Goal: Task Accomplishment & Management: Use online tool/utility

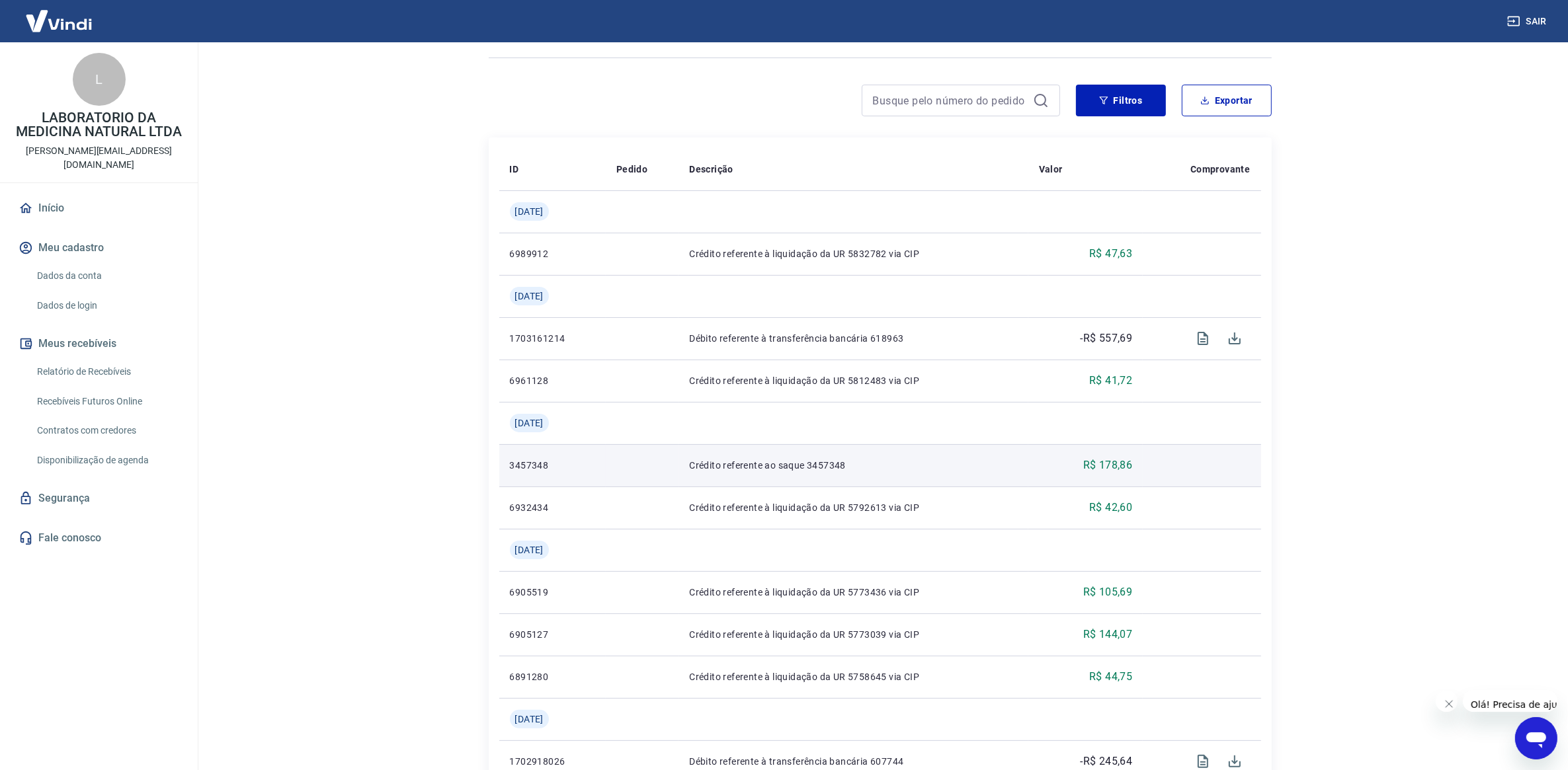
scroll to position [165, 0]
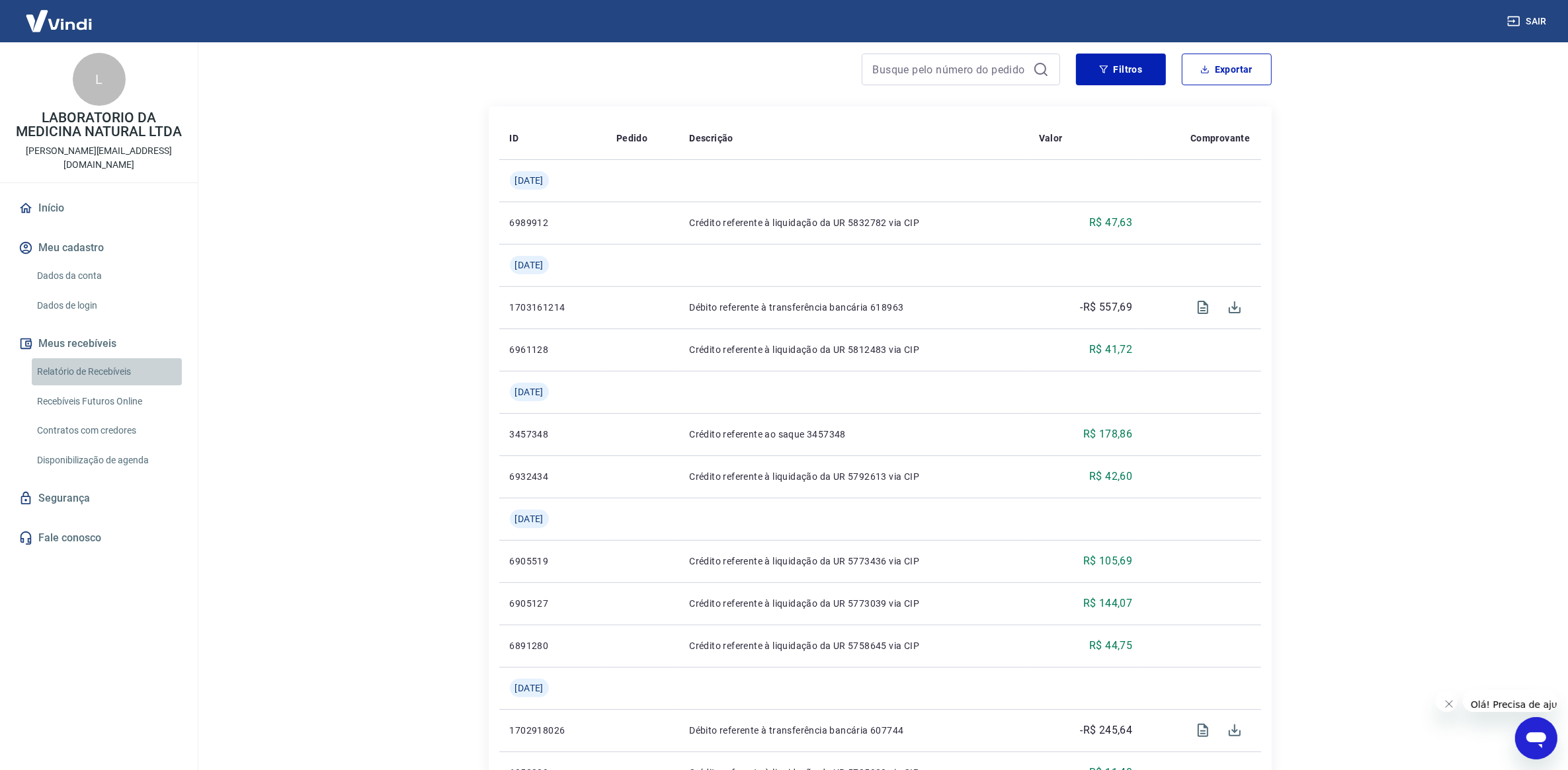
click at [87, 358] on link "Relatório de Recebíveis" at bounding box center [107, 372] width 150 height 27
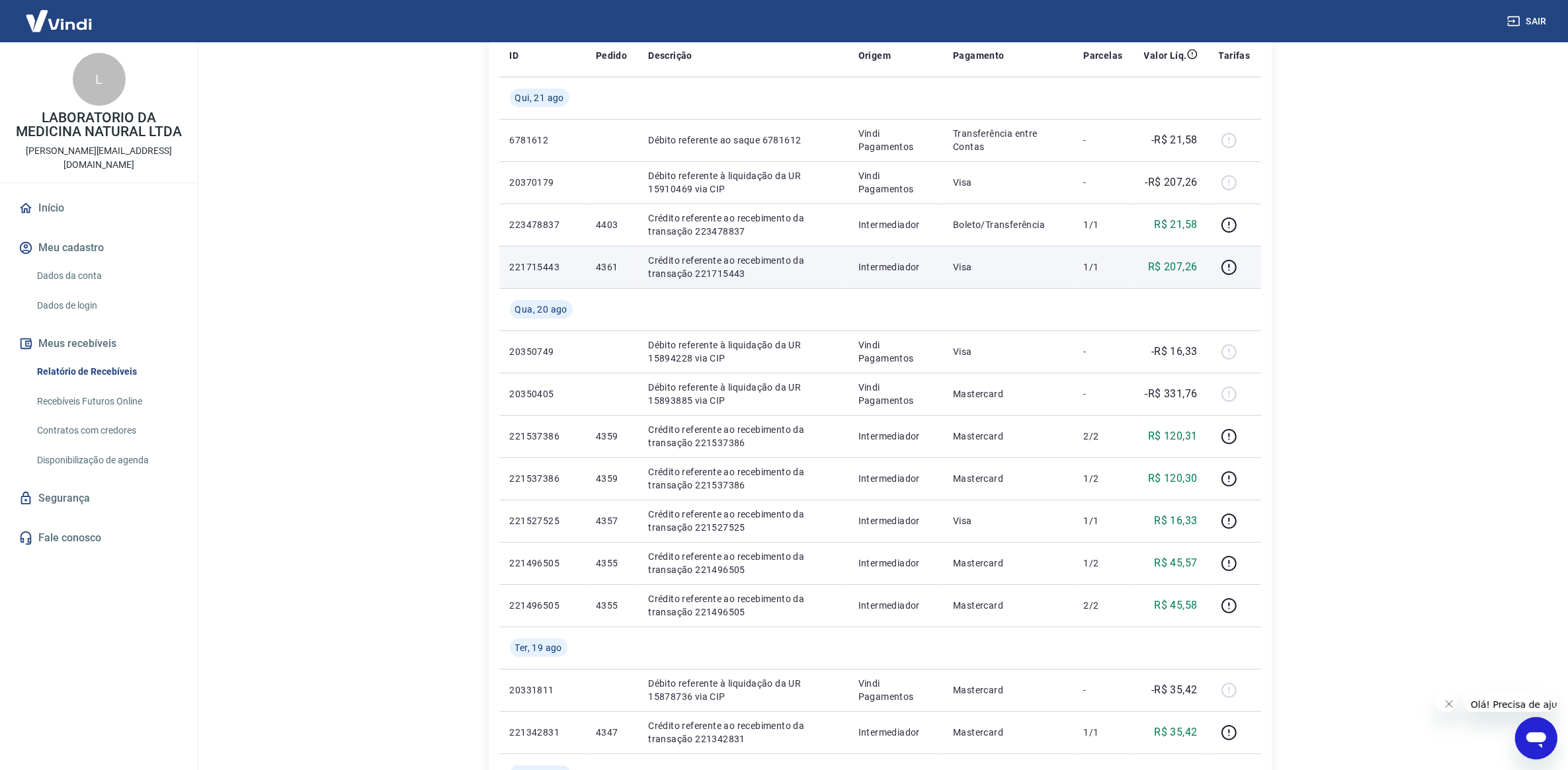
scroll to position [165, 0]
